Goal: Task Accomplishment & Management: Use online tool/utility

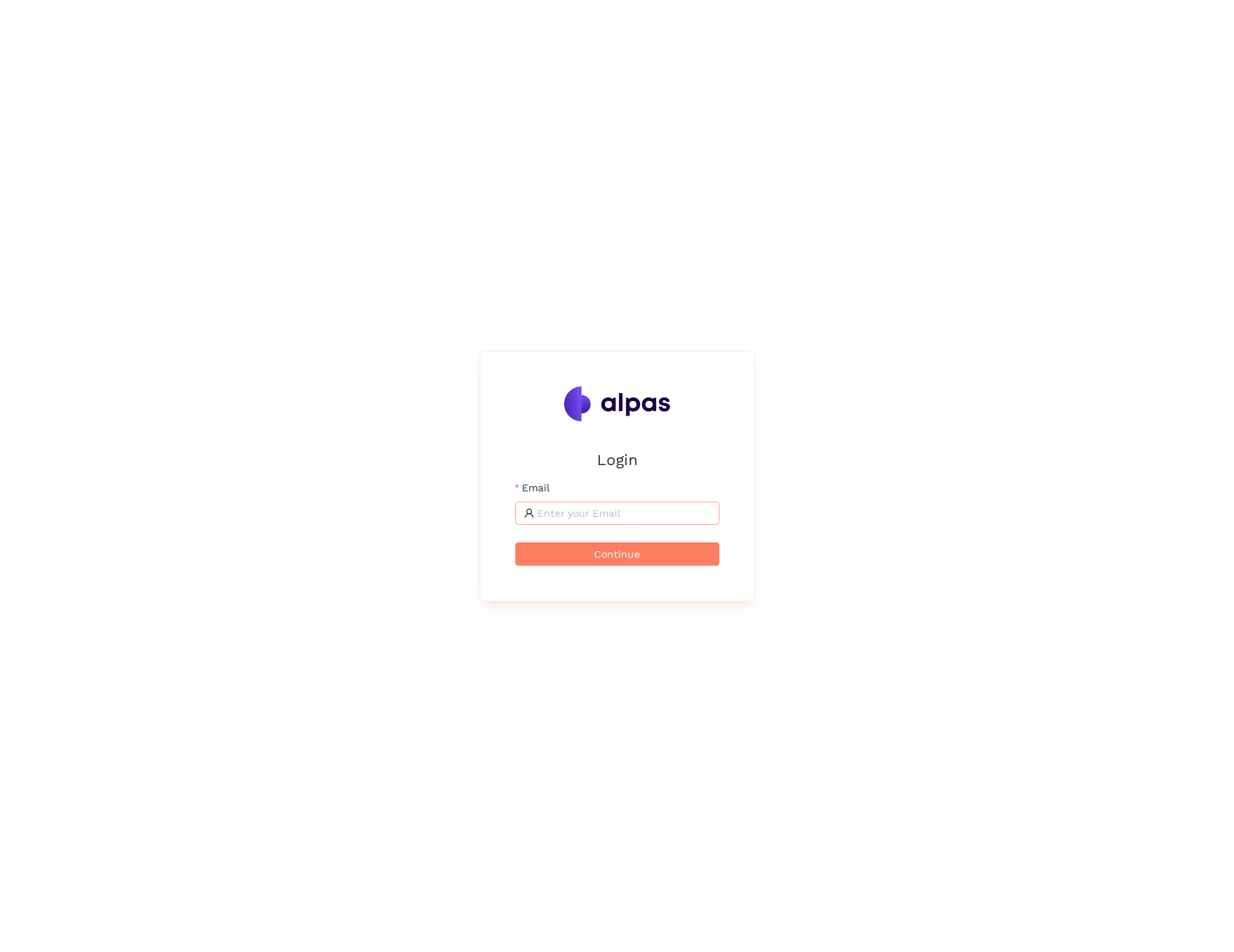
click at [591, 507] on input "Email" at bounding box center [624, 512] width 174 height 16
type input "max@alpas.ai"
click at [631, 553] on span "Continue" at bounding box center [617, 554] width 46 height 16
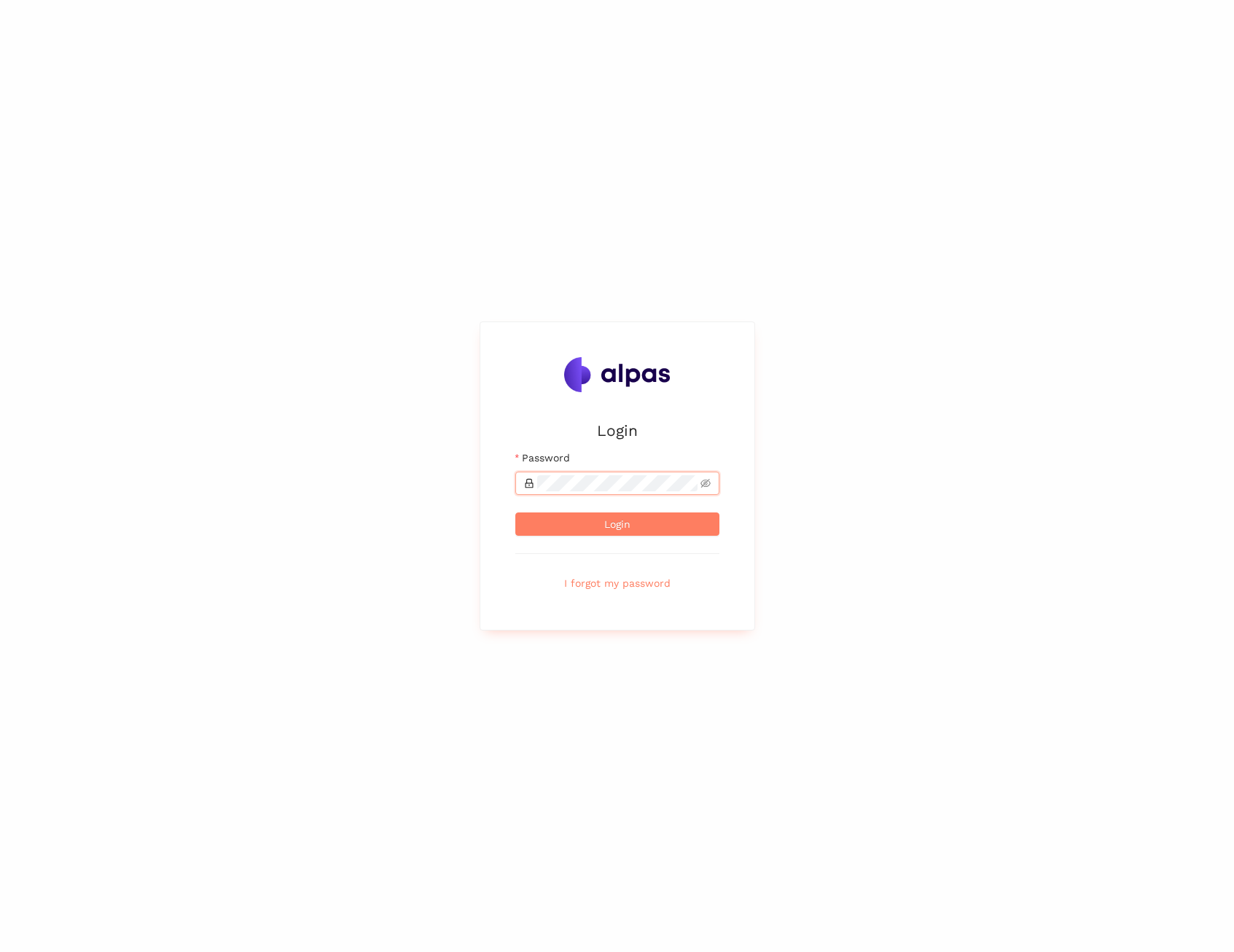
click at [515, 512] on button "Login" at bounding box center [617, 523] width 204 height 23
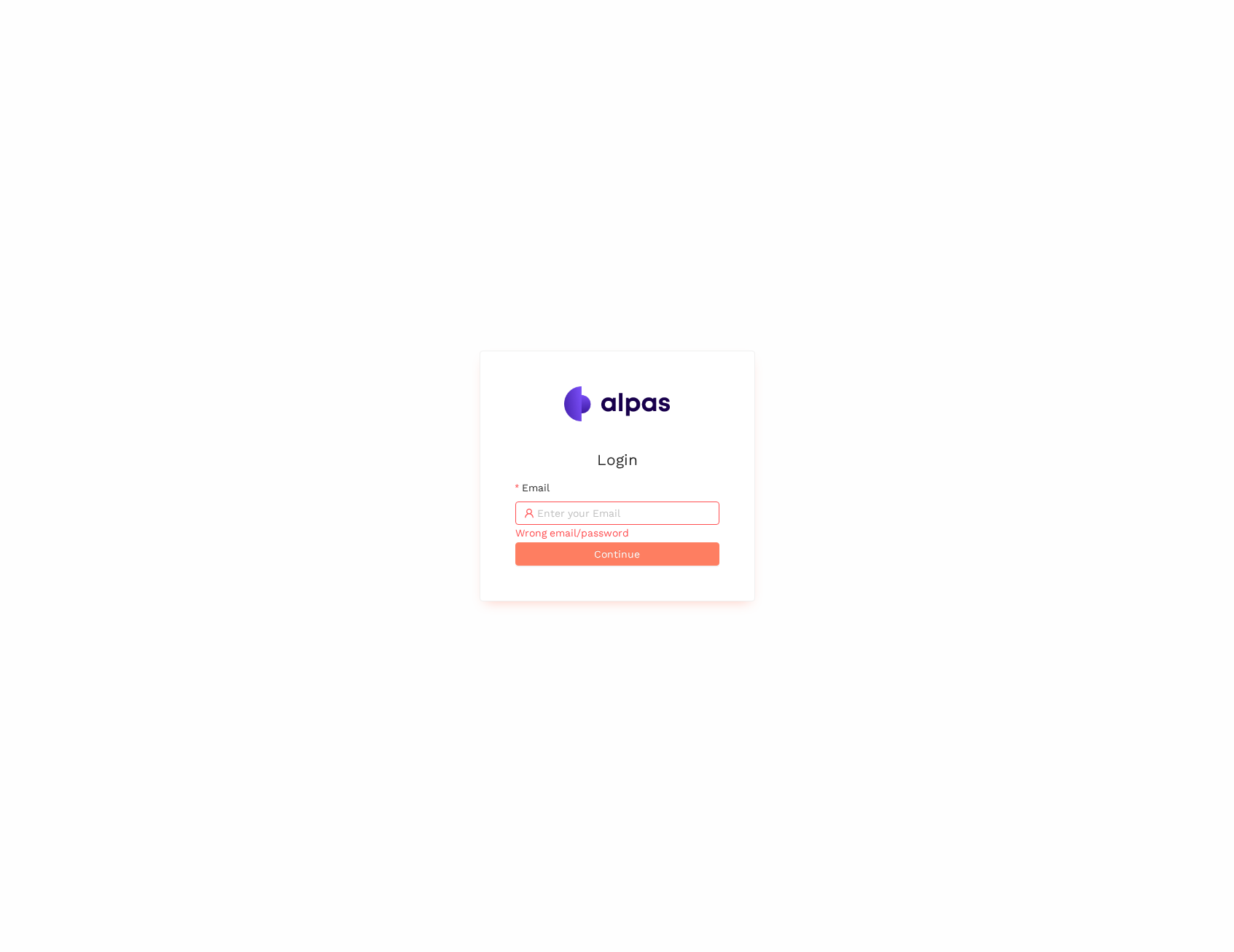
click at [670, 515] on input "Email" at bounding box center [624, 512] width 174 height 16
type input "max@alpas.ai"
click at [632, 557] on span "Continue" at bounding box center [617, 554] width 46 height 16
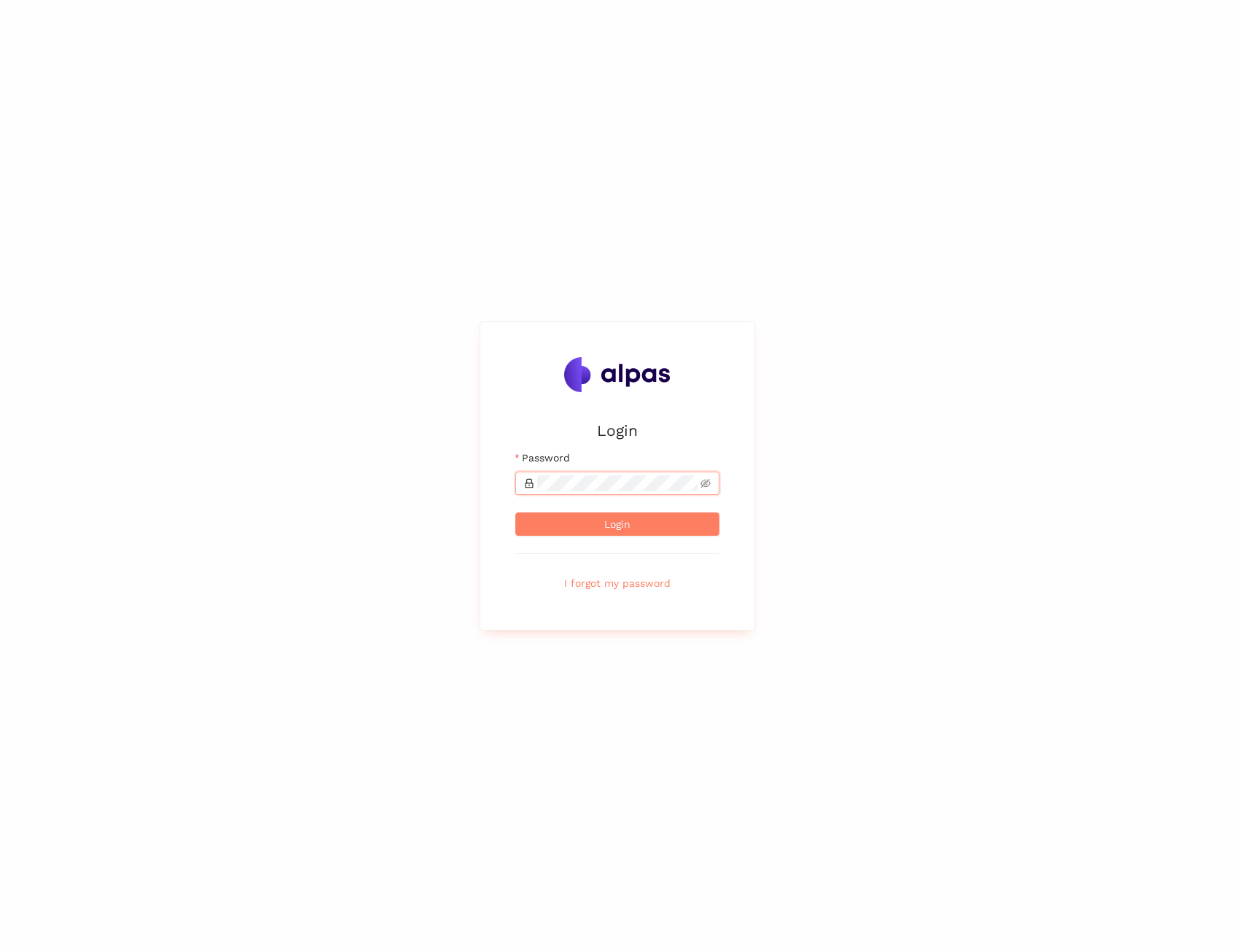
click at [515, 512] on button "Login" at bounding box center [617, 523] width 204 height 23
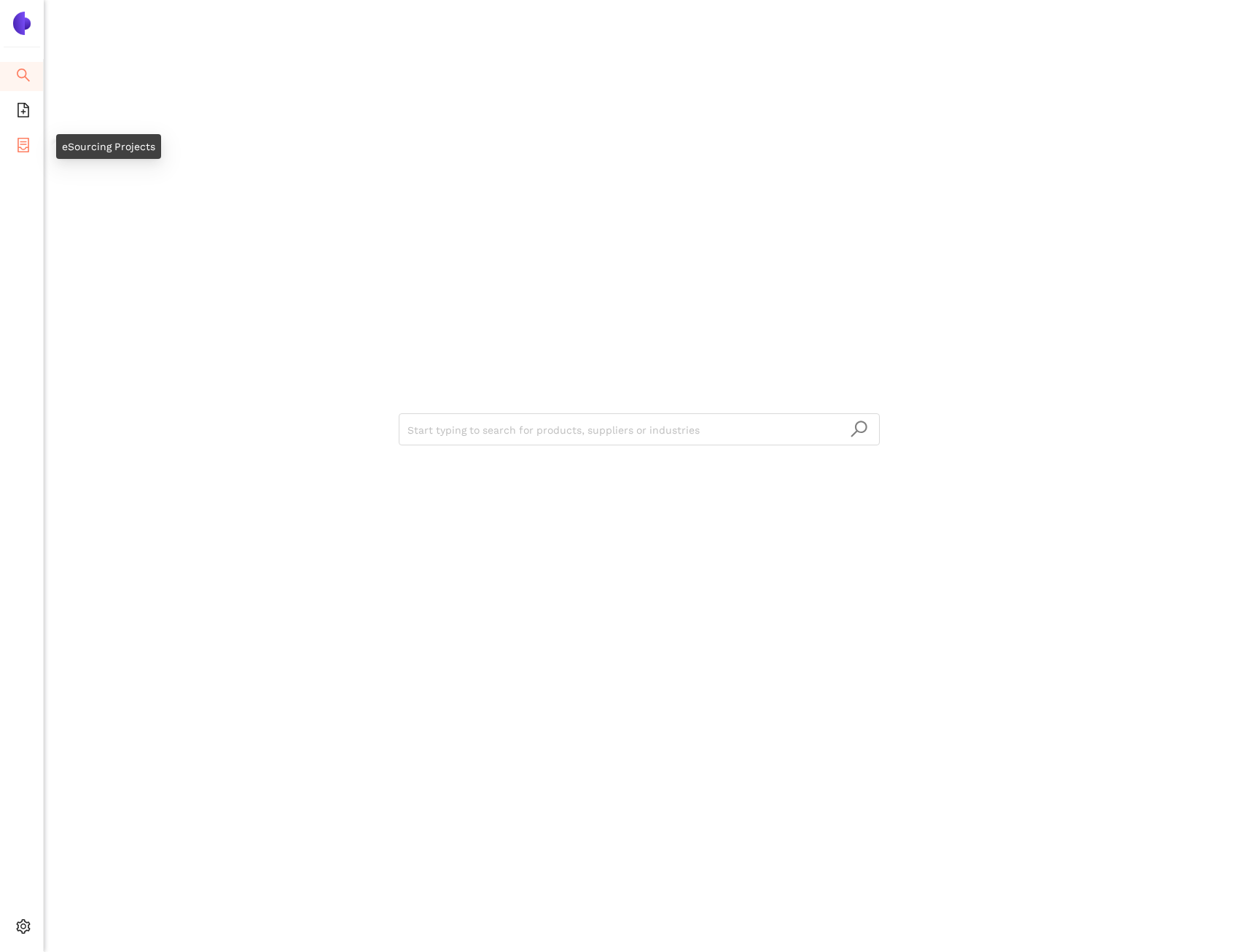
click at [40, 152] on span "eSourcing Projects" at bounding box center [84, 147] width 93 height 30
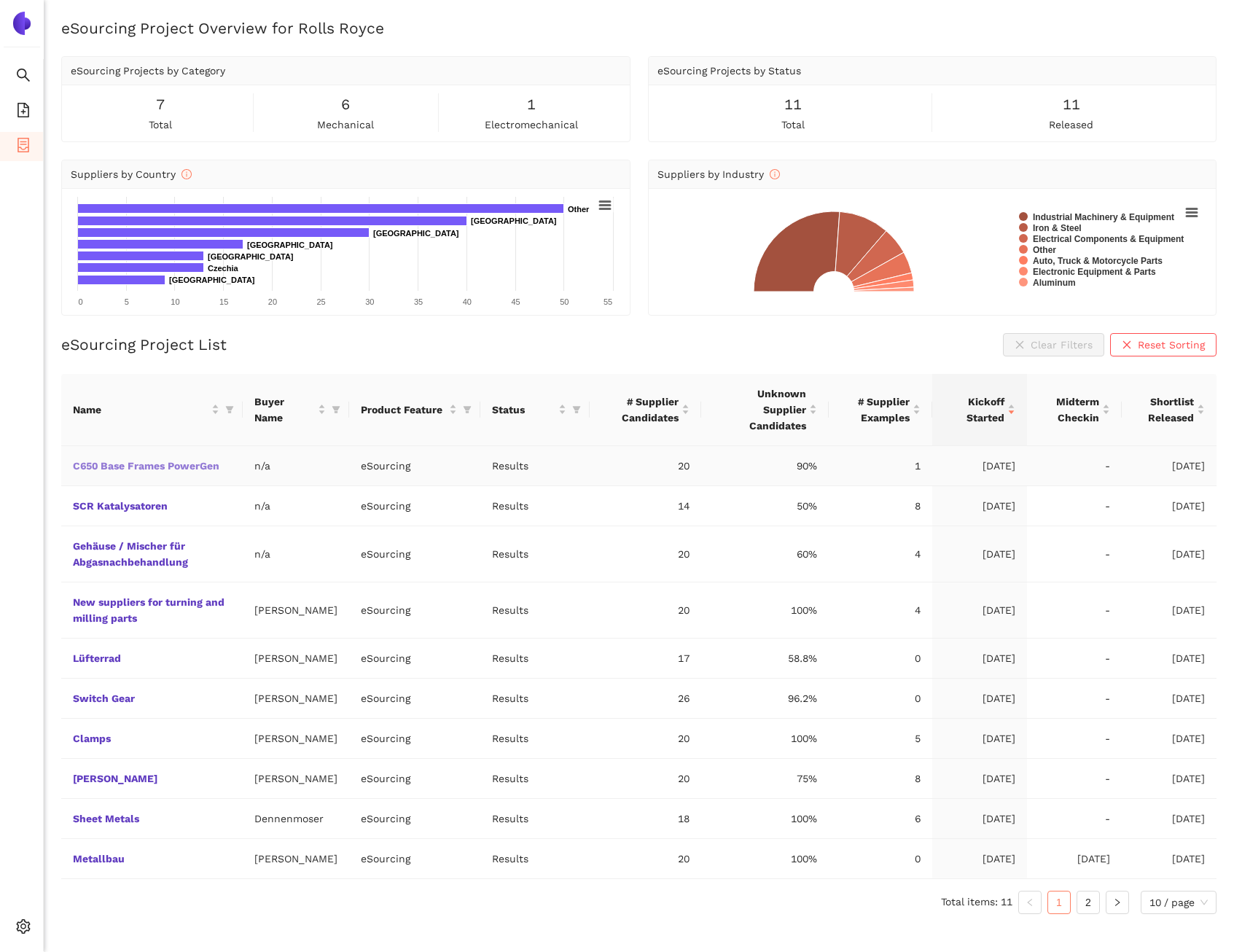
click at [0, 0] on link "C650 Base Frames PowerGen" at bounding box center [0, 0] width 0 height 0
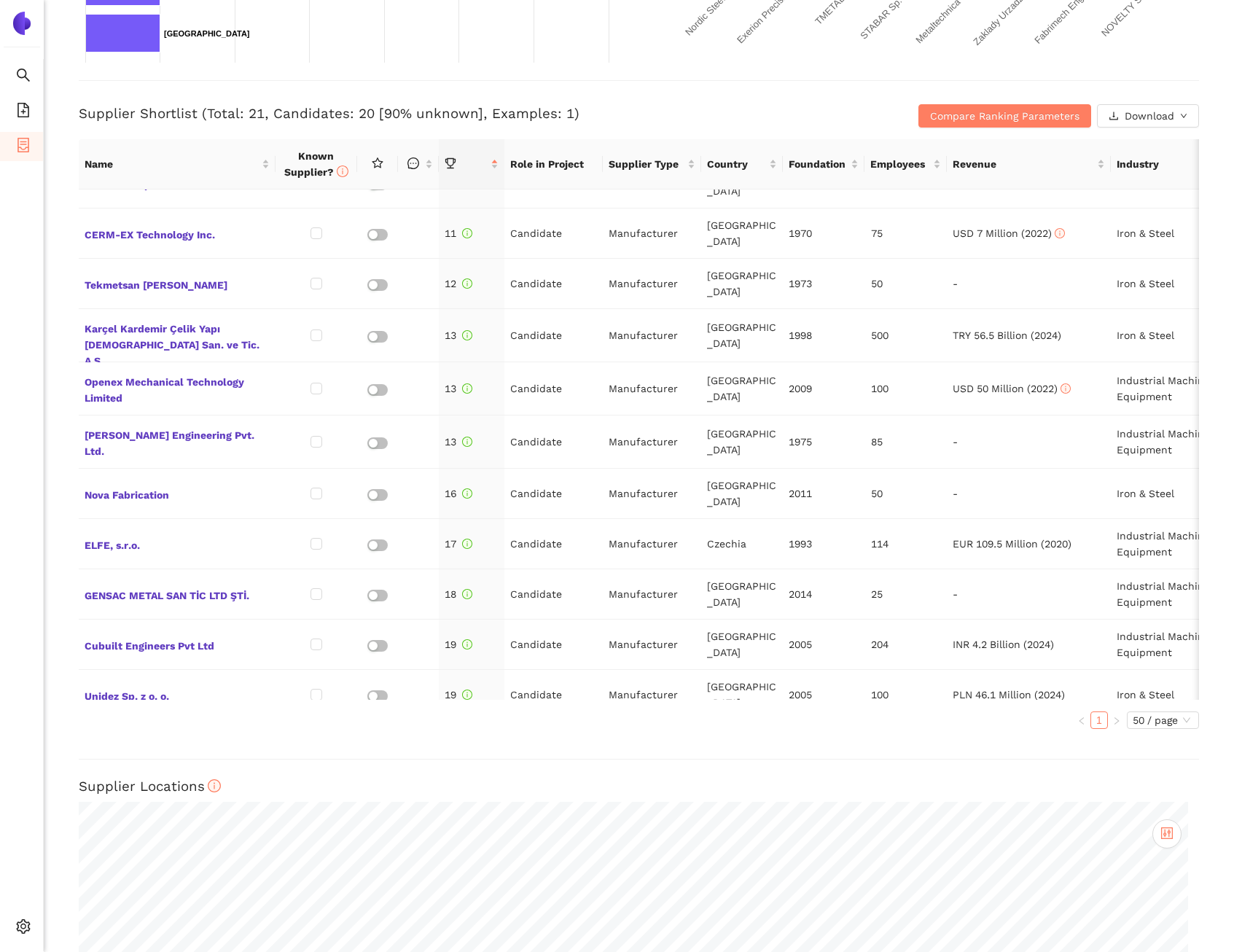
scroll to position [536, 0]
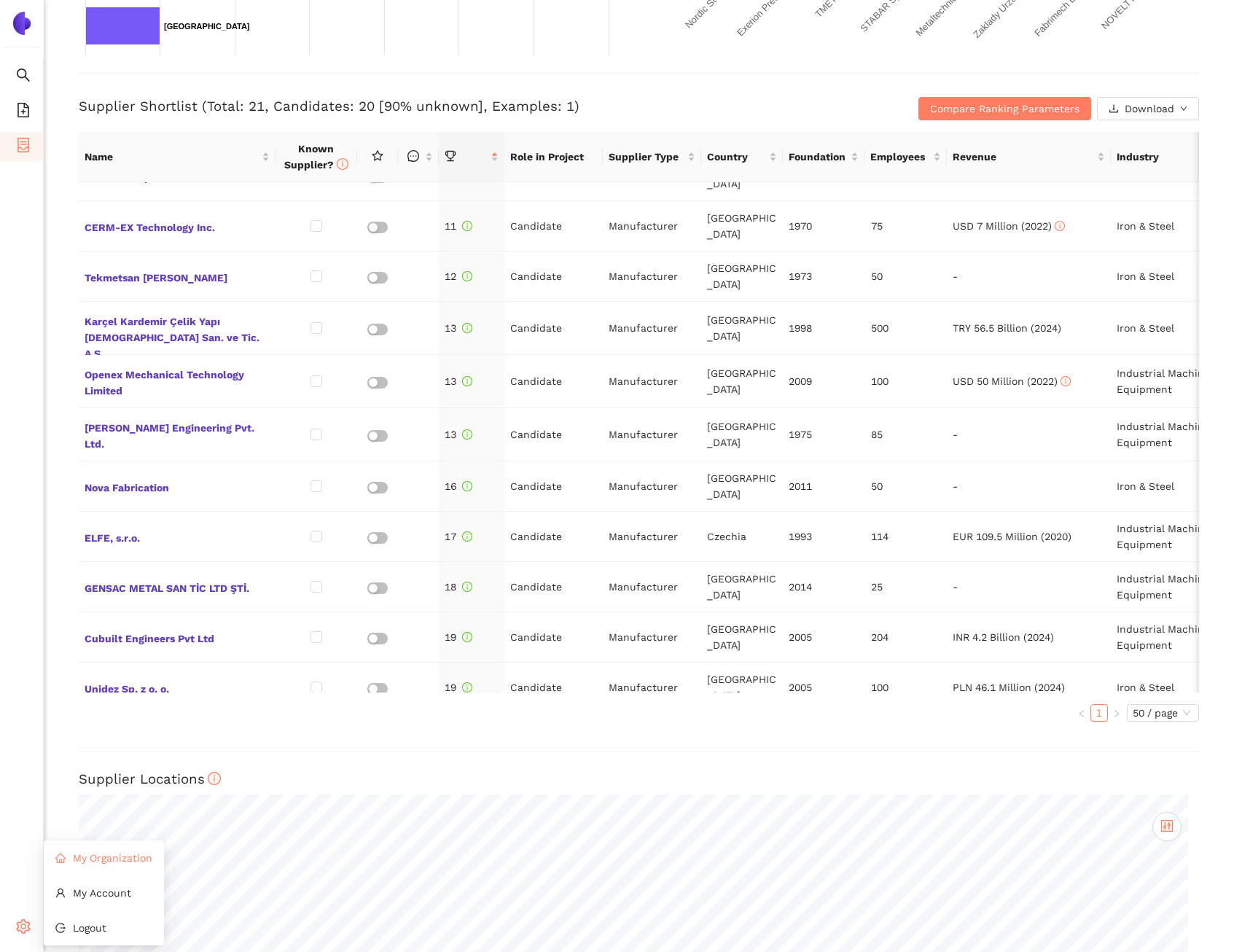
click at [79, 866] on li "My Organization" at bounding box center [104, 858] width 120 height 30
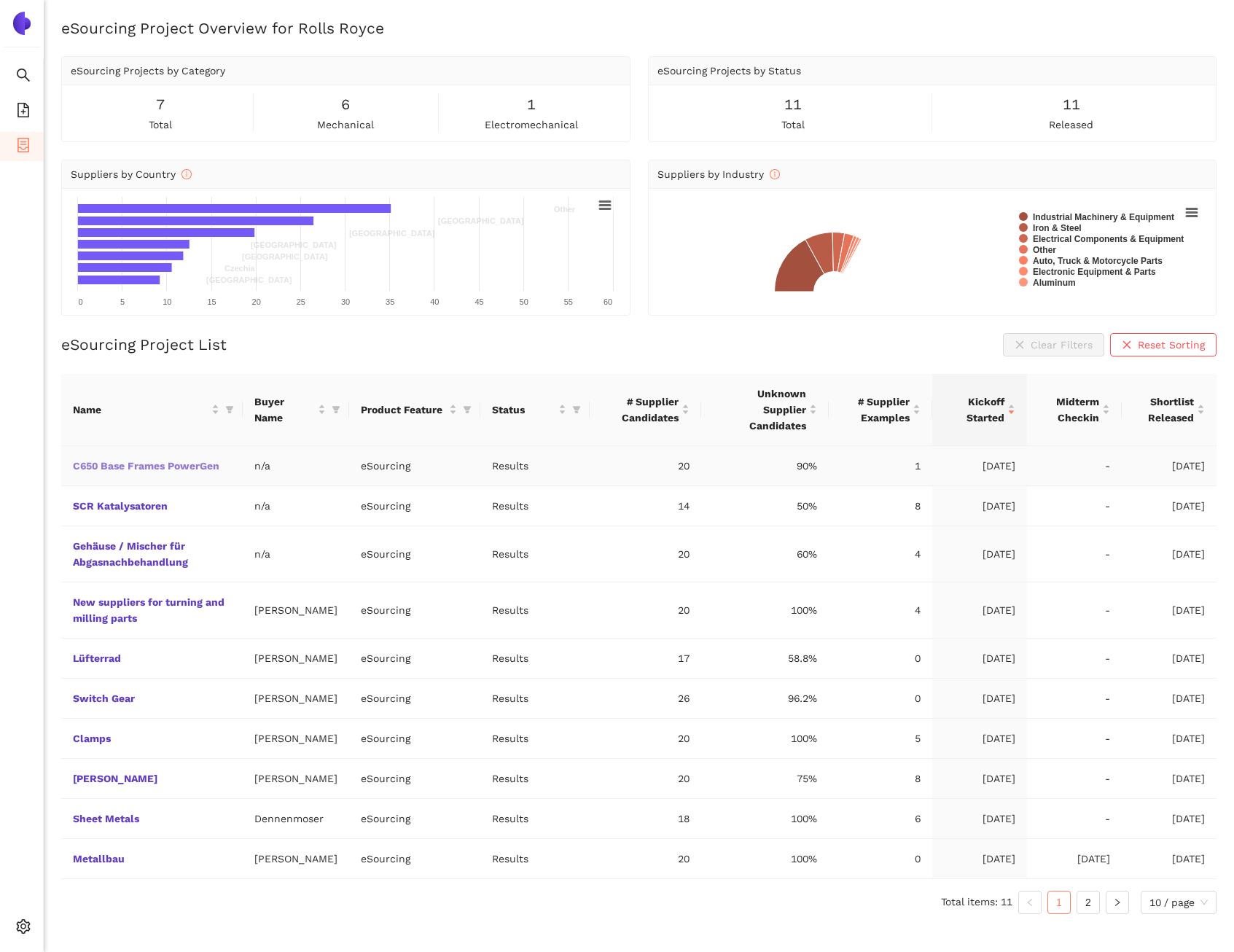
click at [0, 0] on link "C650 Base Frames PowerGen" at bounding box center [0, 0] width 0 height 0
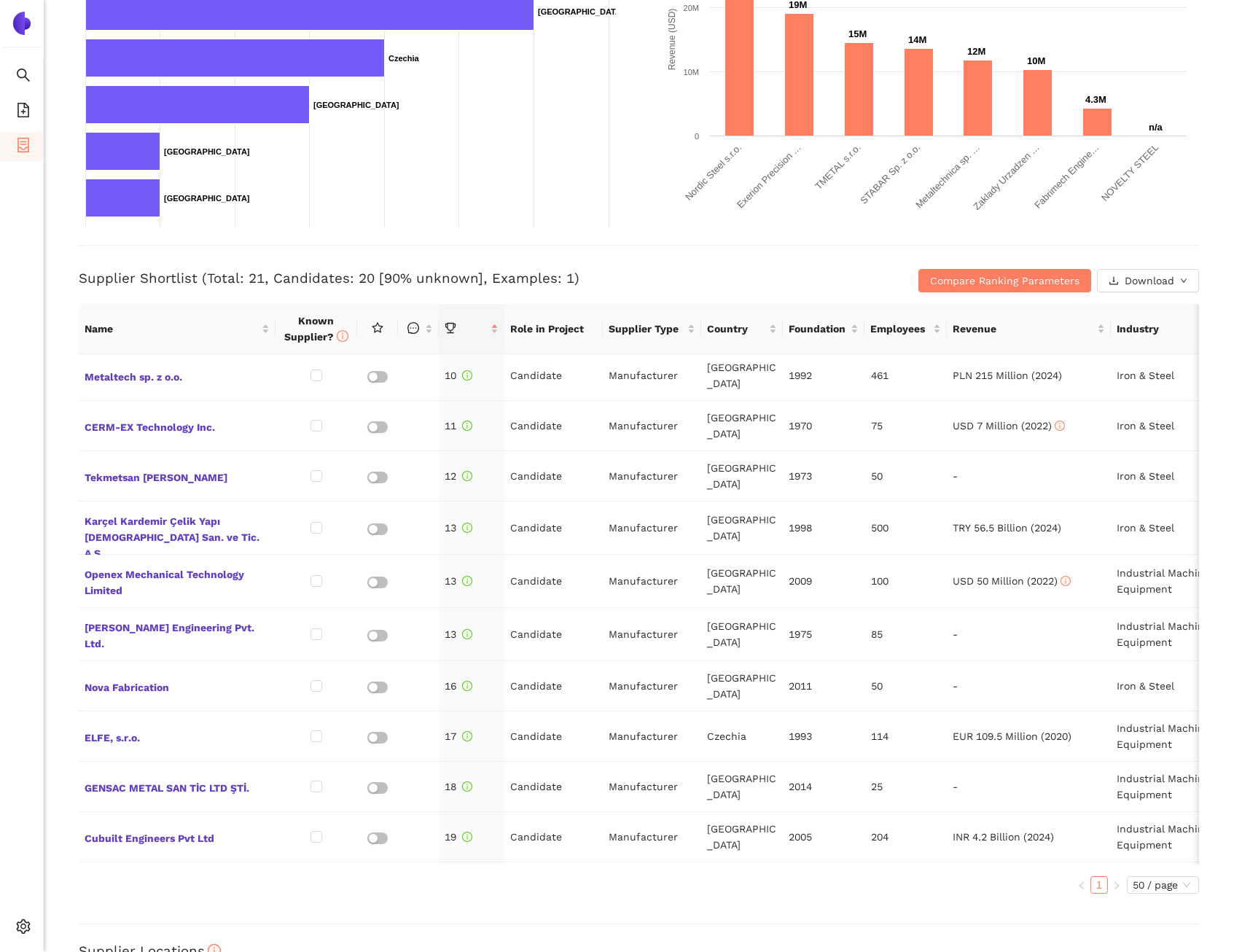
scroll to position [465, 0]
